Goal: Find specific page/section: Find specific page/section

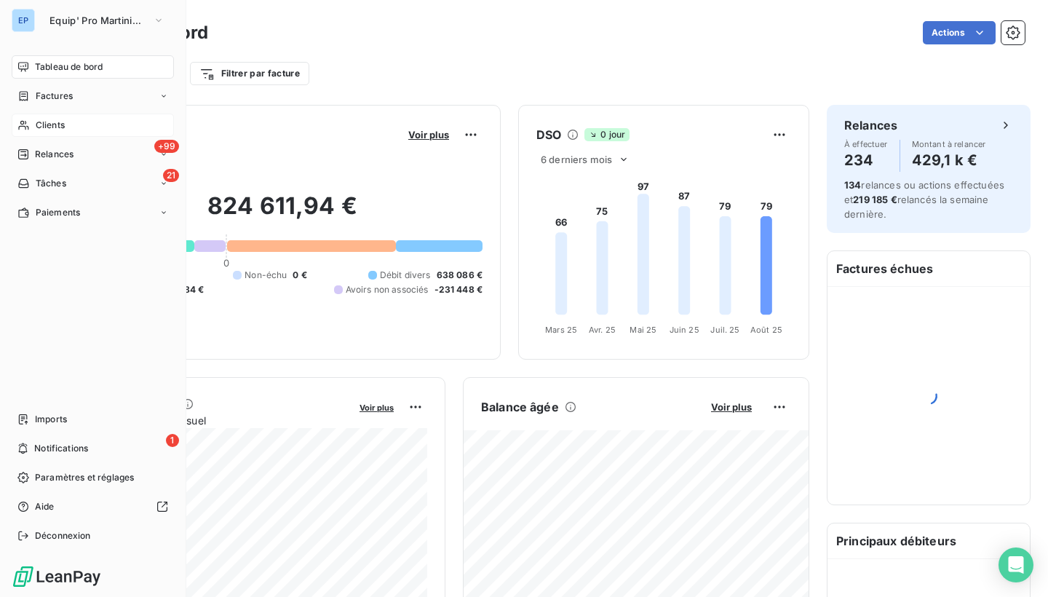
click at [36, 123] on span "Clients" at bounding box center [50, 125] width 29 height 13
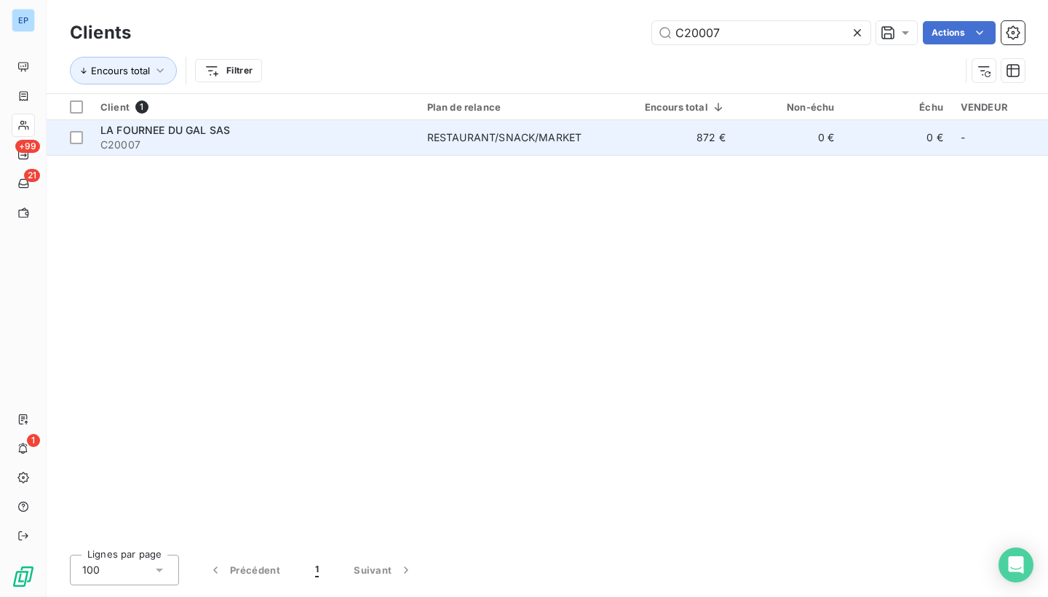
type input "C20007"
click at [210, 145] on span "C20007" at bounding box center [254, 145] width 309 height 15
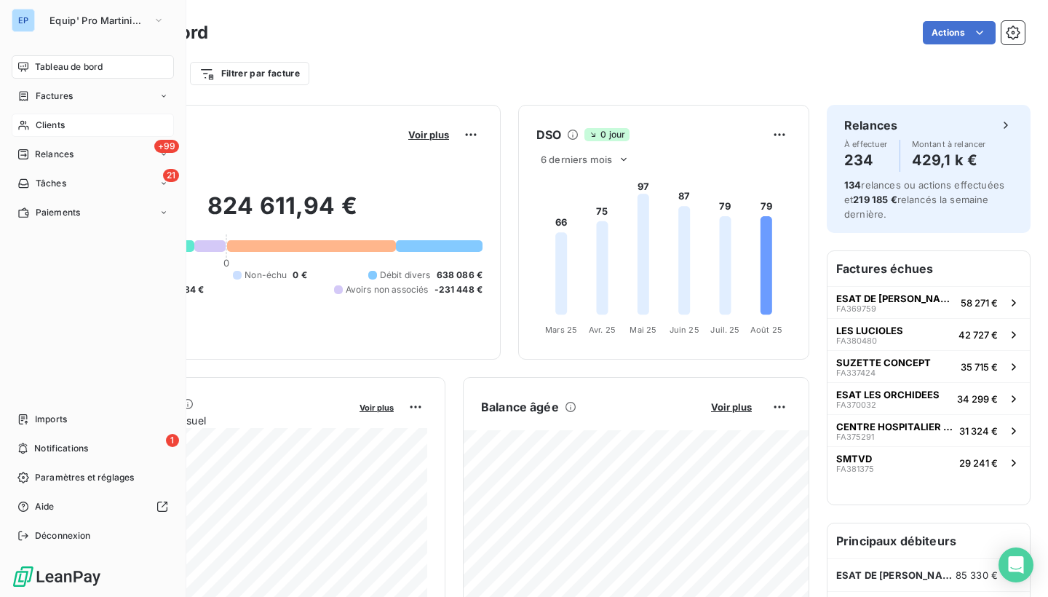
click at [33, 122] on div "Clients" at bounding box center [93, 125] width 162 height 23
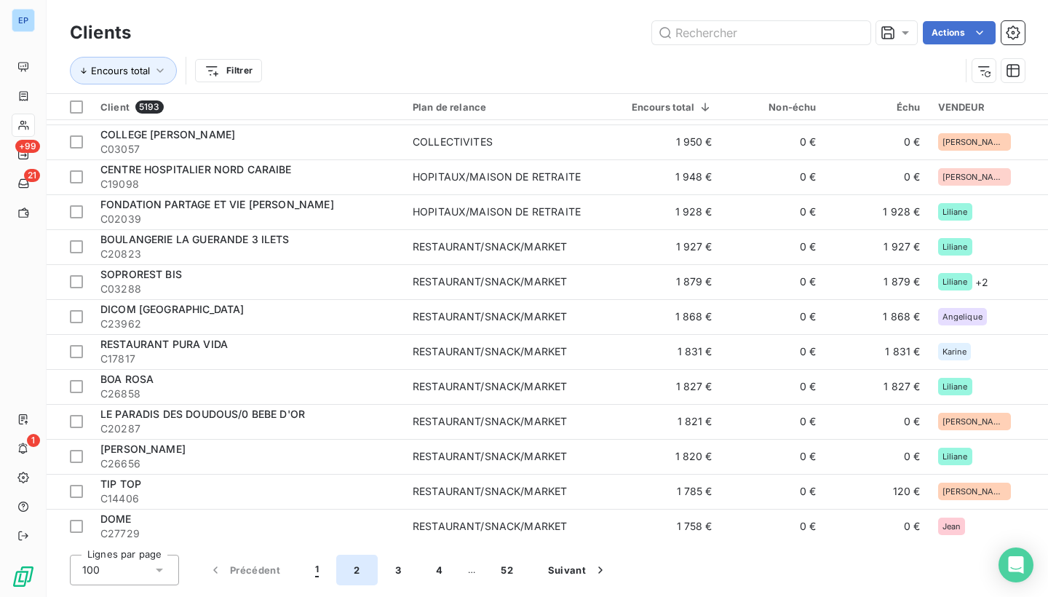
click at [360, 563] on button "2" at bounding box center [356, 569] width 41 height 31
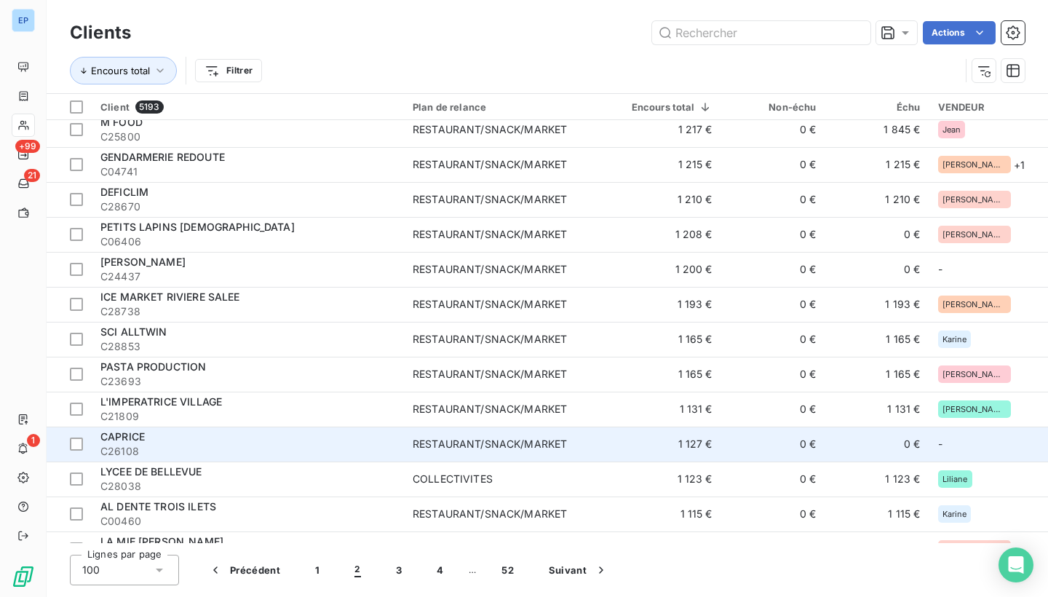
scroll to position [876, 0]
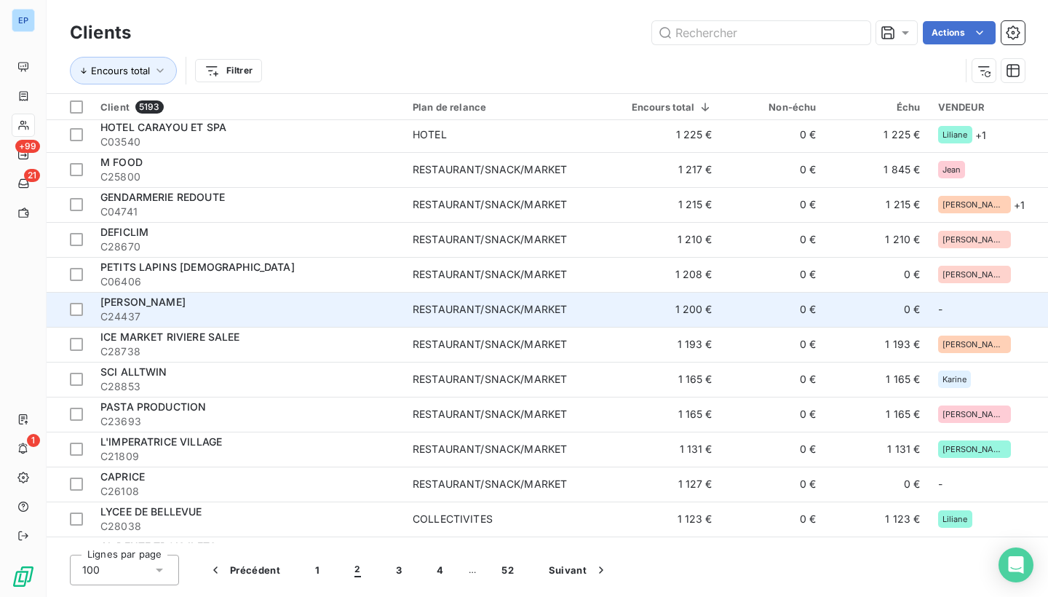
click at [476, 306] on div "RESTAURANT/SNACK/MARKET" at bounding box center [490, 309] width 154 height 15
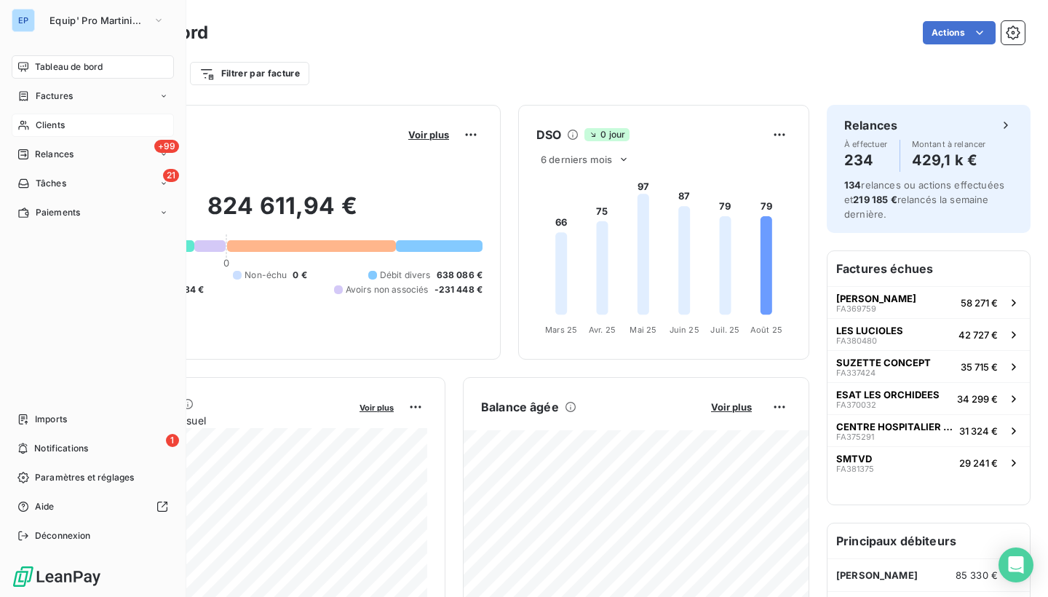
click at [23, 119] on icon at bounding box center [23, 125] width 12 height 12
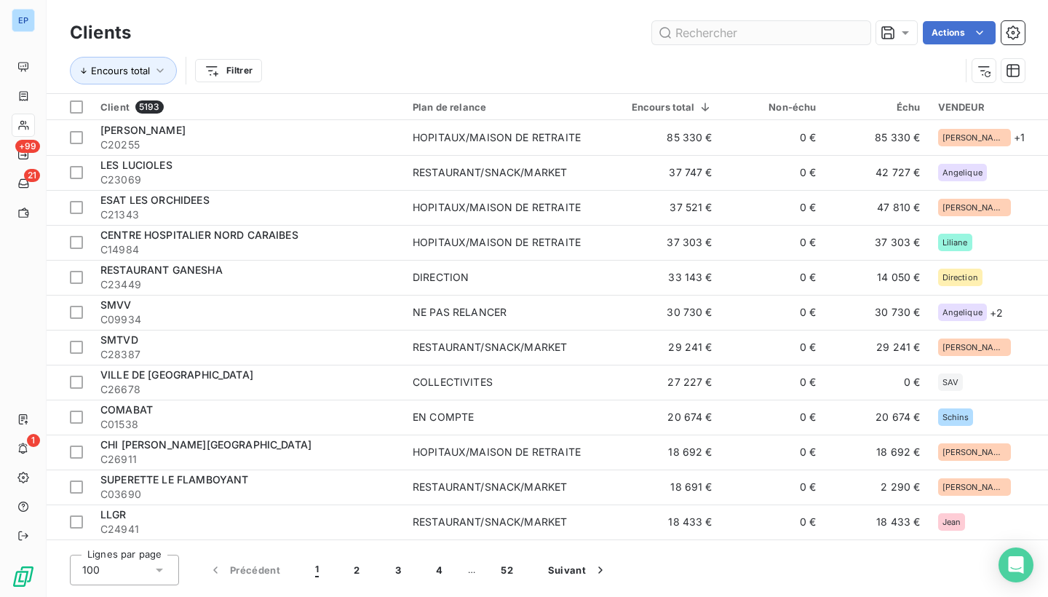
click at [706, 41] on input "text" at bounding box center [761, 32] width 218 height 23
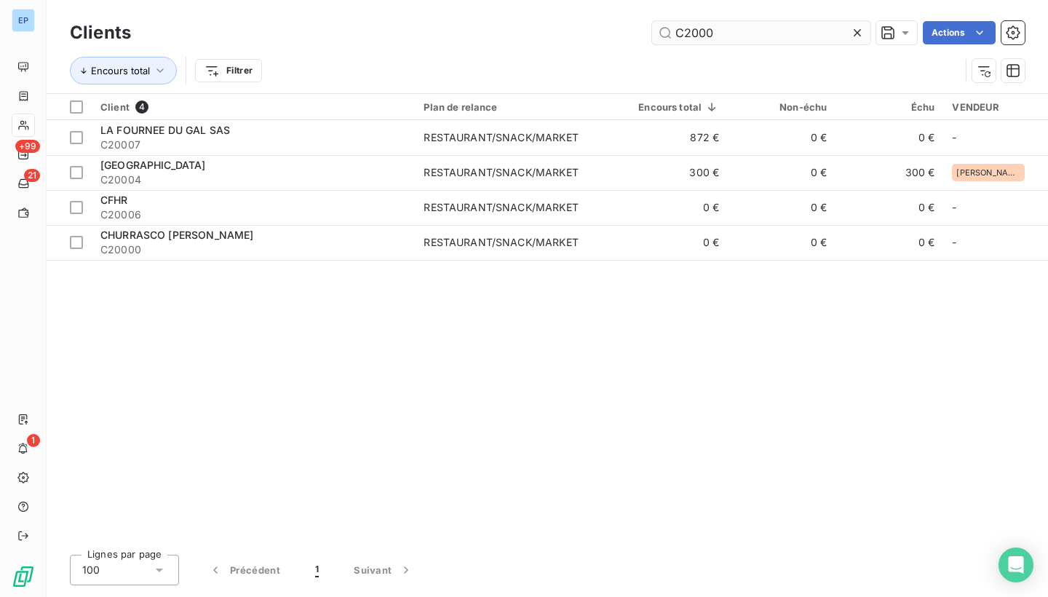
type input "C20007"
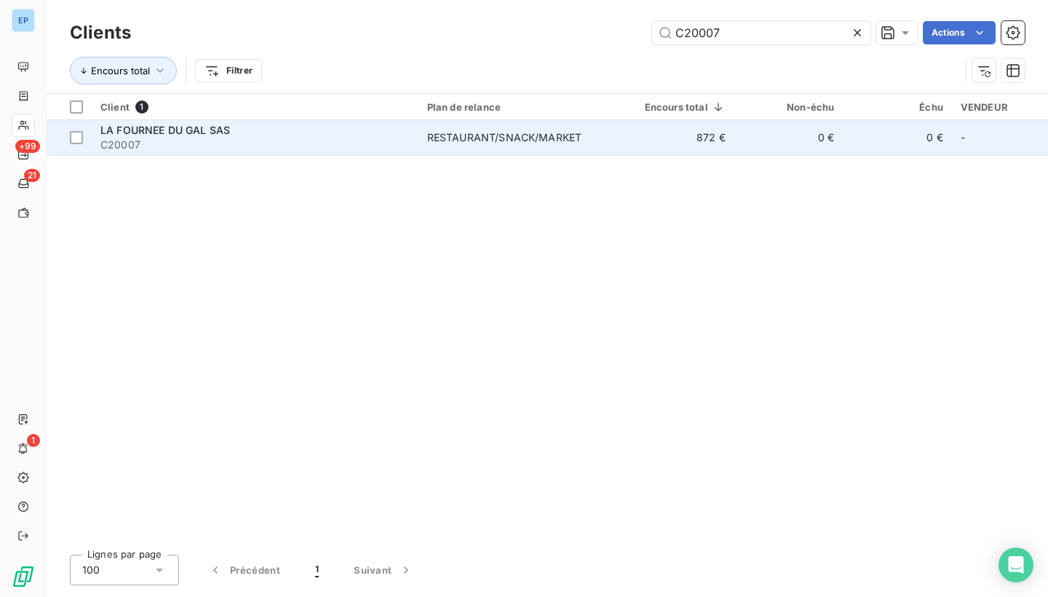
click at [171, 132] on span "LA FOURNEE DU GAL SAS" at bounding box center [165, 130] width 130 height 12
